Goal: Task Accomplishment & Management: Complete application form

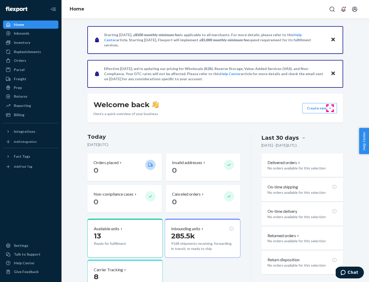
click at [330, 108] on button "Create new Create new inbound Create new order Create new product" at bounding box center [319, 108] width 35 height 10
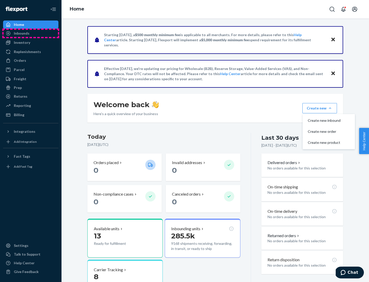
click at [31, 33] on div "Inbounds" at bounding box center [31, 33] width 54 height 7
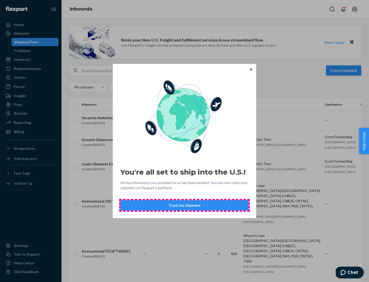
click at [184, 205] on button "Track my shipment" at bounding box center [184, 205] width 128 height 10
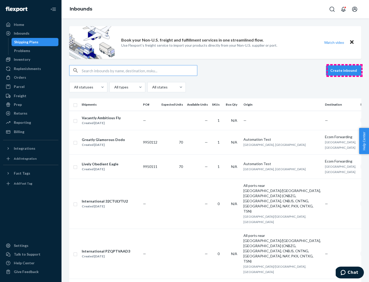
click at [344, 70] on button "Create inbound" at bounding box center [343, 70] width 35 height 10
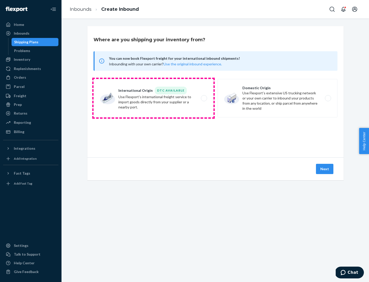
click at [153, 98] on label "International Origin DTC Available Use Flexport's international freight service…" at bounding box center [154, 98] width 120 height 38
click at [204, 98] on input "International Origin DTC Available Use Flexport's international freight service…" at bounding box center [205, 98] width 3 height 3
radio input "true"
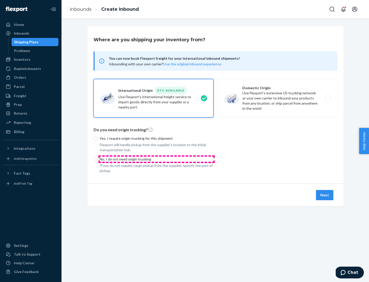
click at [157, 159] on p "No, I do not need origin trucking" at bounding box center [157, 159] width 114 height 5
click at [98, 159] on input "No, I do not need origin trucking" at bounding box center [96, 159] width 4 height 4
radio input "true"
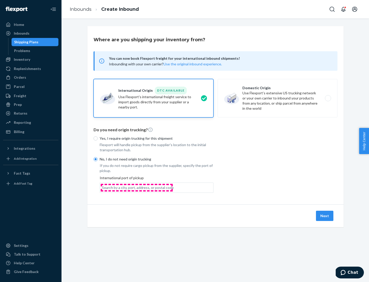
click at [137, 187] on div "Search by a city, port, address, or postal code" at bounding box center [138, 187] width 72 height 5
click at [102, 187] on input "Search by a city, port, address, or postal code" at bounding box center [102, 187] width 1 height 5
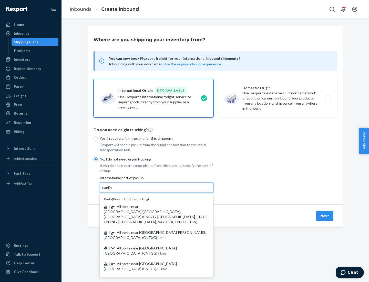
click at [151, 206] on span "| All ports near [GEOGRAPHIC_DATA]/[GEOGRAPHIC_DATA], [GEOGRAPHIC_DATA] (CNBZG,…" at bounding box center [156, 214] width 105 height 20
click at [112, 190] on input "tianjin" at bounding box center [107, 187] width 11 height 5
type input "All ports near [GEOGRAPHIC_DATA]/[GEOGRAPHIC_DATA], [GEOGRAPHIC_DATA] (CNBZG, […"
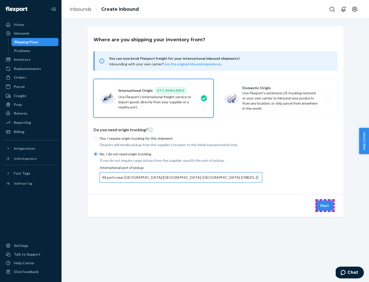
click at [325, 205] on button "Next" at bounding box center [324, 205] width 17 height 10
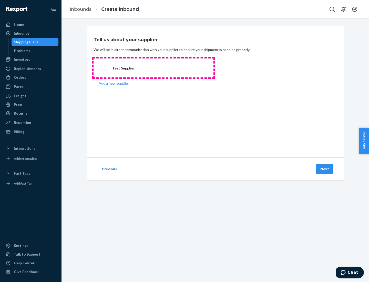
click at [153, 68] on label "Test Supplier" at bounding box center [154, 67] width 120 height 19
click at [103, 68] on input "Test Supplier" at bounding box center [101, 67] width 3 height 3
radio input "true"
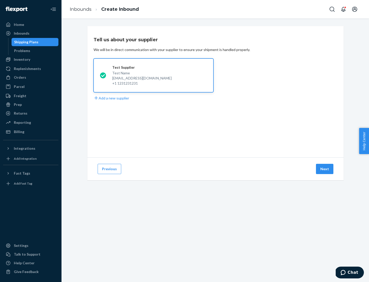
click at [325, 169] on button "Next" at bounding box center [324, 169] width 17 height 10
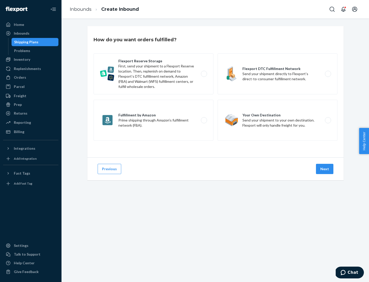
click at [153, 74] on label "Flexport Reserve Storage First, send your shipment to a Flexport Reserve locati…" at bounding box center [154, 73] width 120 height 41
click at [204, 74] on input "Flexport Reserve Storage First, send your shipment to a Flexport Reserve locati…" at bounding box center [205, 73] width 3 height 3
radio input "true"
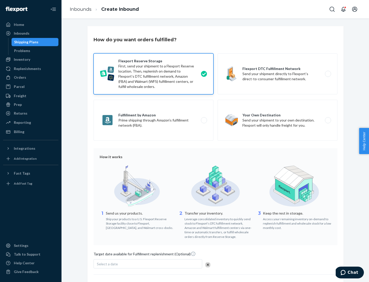
scroll to position [42, 0]
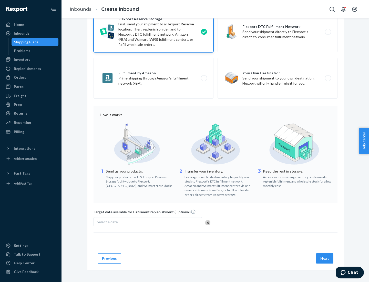
click at [325, 258] on button "Next" at bounding box center [324, 258] width 17 height 10
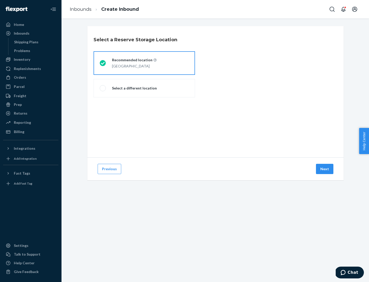
click at [144, 63] on div "[GEOGRAPHIC_DATA]" at bounding box center [134, 66] width 45 height 6
click at [103, 63] on input "Recommended location [GEOGRAPHIC_DATA]" at bounding box center [101, 62] width 3 height 3
click at [325, 169] on button "Next" at bounding box center [324, 169] width 17 height 10
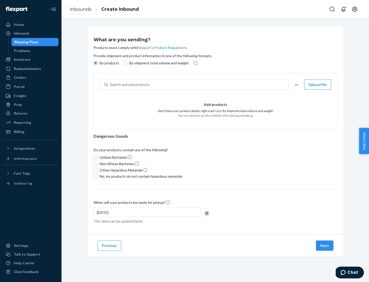
click at [198, 85] on div "Search and add products" at bounding box center [198, 84] width 180 height 9
click at [110, 85] on input "Search and add products" at bounding box center [110, 84] width 1 height 5
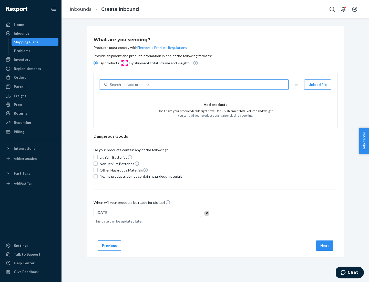
click at [125, 63] on input "By shipment total volume and weight" at bounding box center [125, 63] width 4 height 4
radio input "true"
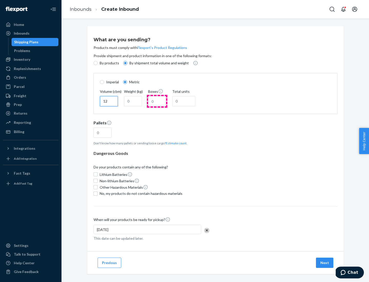
type input "12"
type input "22"
type input "222"
type input "121"
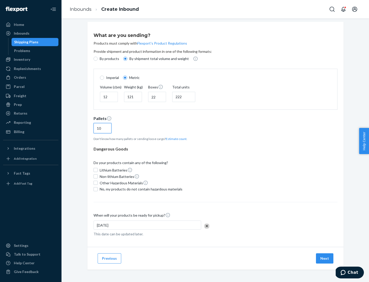
type input "10"
click at [140, 189] on span "No, my products do not contain hazardous materials" at bounding box center [141, 189] width 83 height 5
click at [98, 189] on input "No, my products do not contain hazardous materials" at bounding box center [96, 189] width 4 height 4
checkbox input "true"
click at [325, 258] on button "Next" at bounding box center [324, 258] width 17 height 10
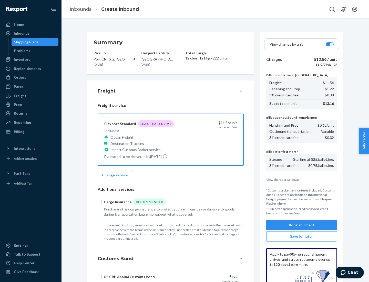
scroll to position [75, 0]
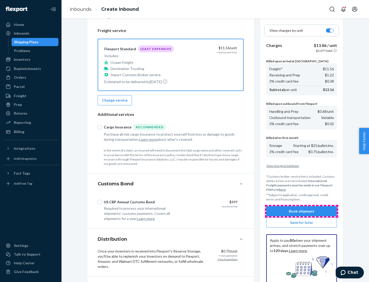
click at [302, 211] on button "Book shipment" at bounding box center [301, 211] width 71 height 10
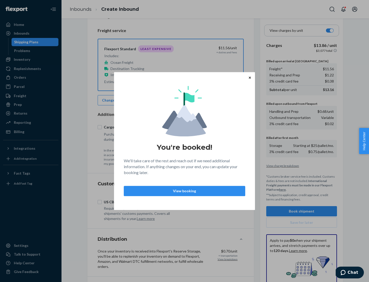
click at [184, 191] on p "View booking" at bounding box center [184, 190] width 113 height 5
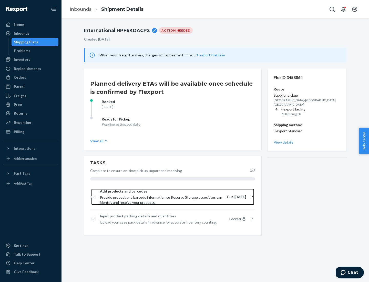
click at [163, 197] on span "Provide product and barcode information so Reserve Storage associates can ident…" at bounding box center [161, 200] width 123 height 10
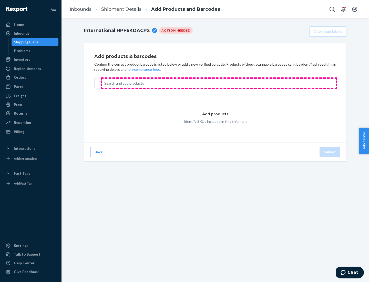
click at [219, 83] on div "Search and add products" at bounding box center [219, 83] width 234 height 9
click at [105, 83] on input "Search and add products" at bounding box center [104, 83] width 1 height 5
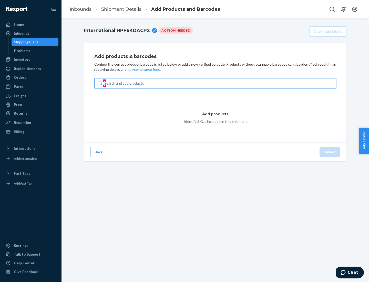
type input "test"
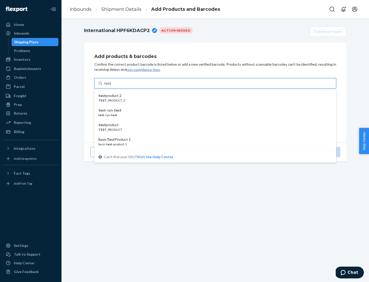
scroll to position [19, 0]
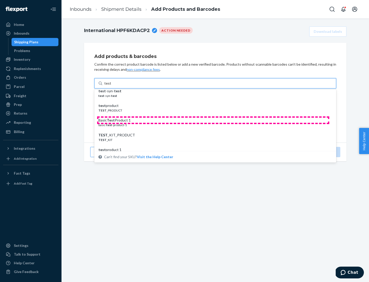
click at [213, 120] on div "Basic Test Product 1" at bounding box center [213, 120] width 230 height 5
click at [111, 86] on input "test" at bounding box center [107, 83] width 7 height 5
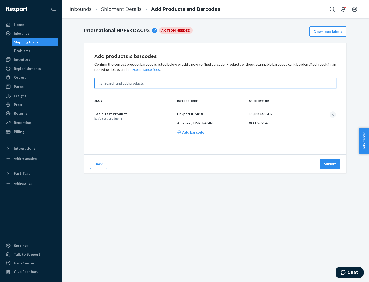
click at [330, 163] on button "Submit" at bounding box center [329, 164] width 21 height 10
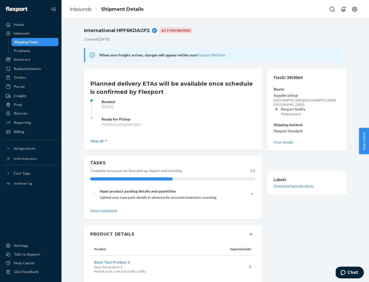
scroll to position [9, 0]
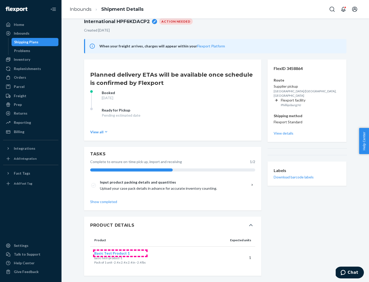
click at [120, 253] on span "Basic Test Product 1" at bounding box center [111, 253] width 35 height 4
